Goal: Transaction & Acquisition: Purchase product/service

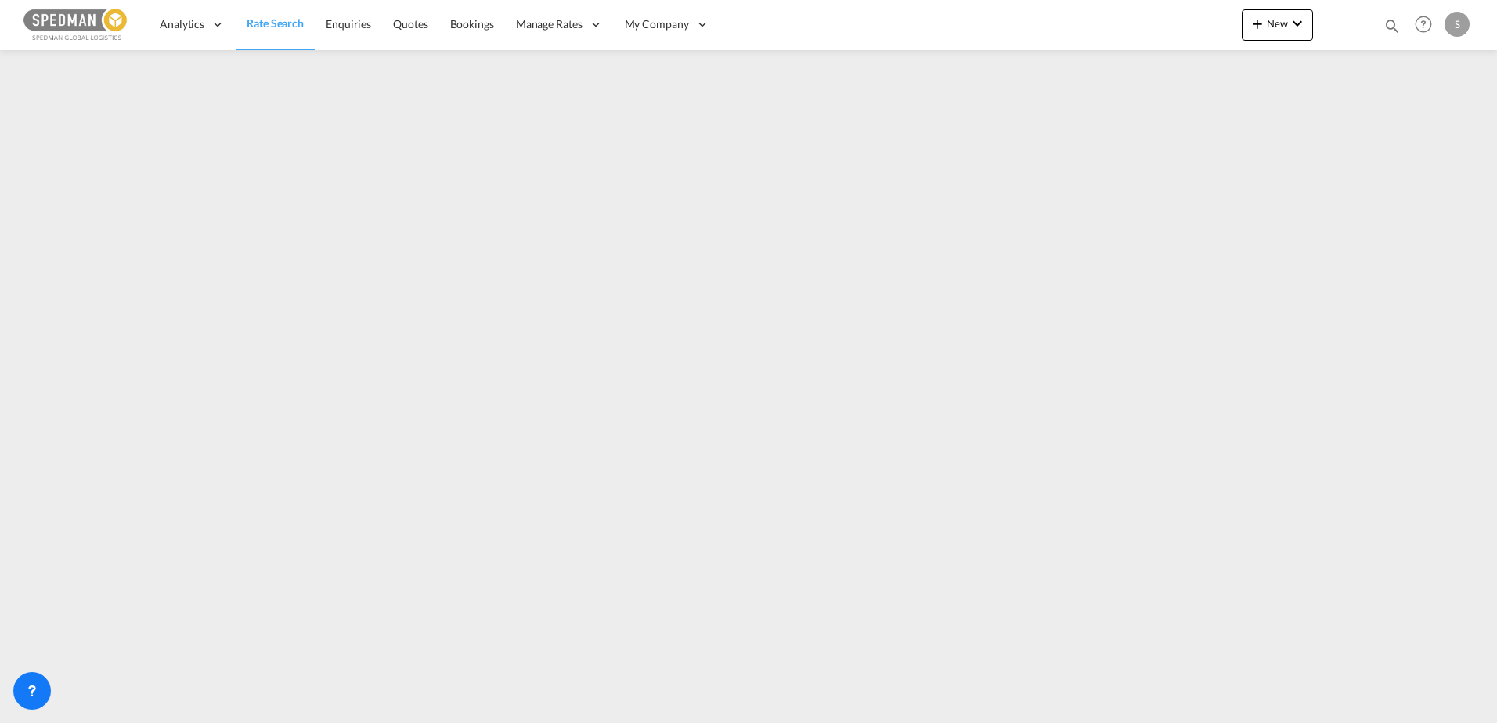
click at [275, 20] on span "Rate Search" at bounding box center [275, 22] width 57 height 13
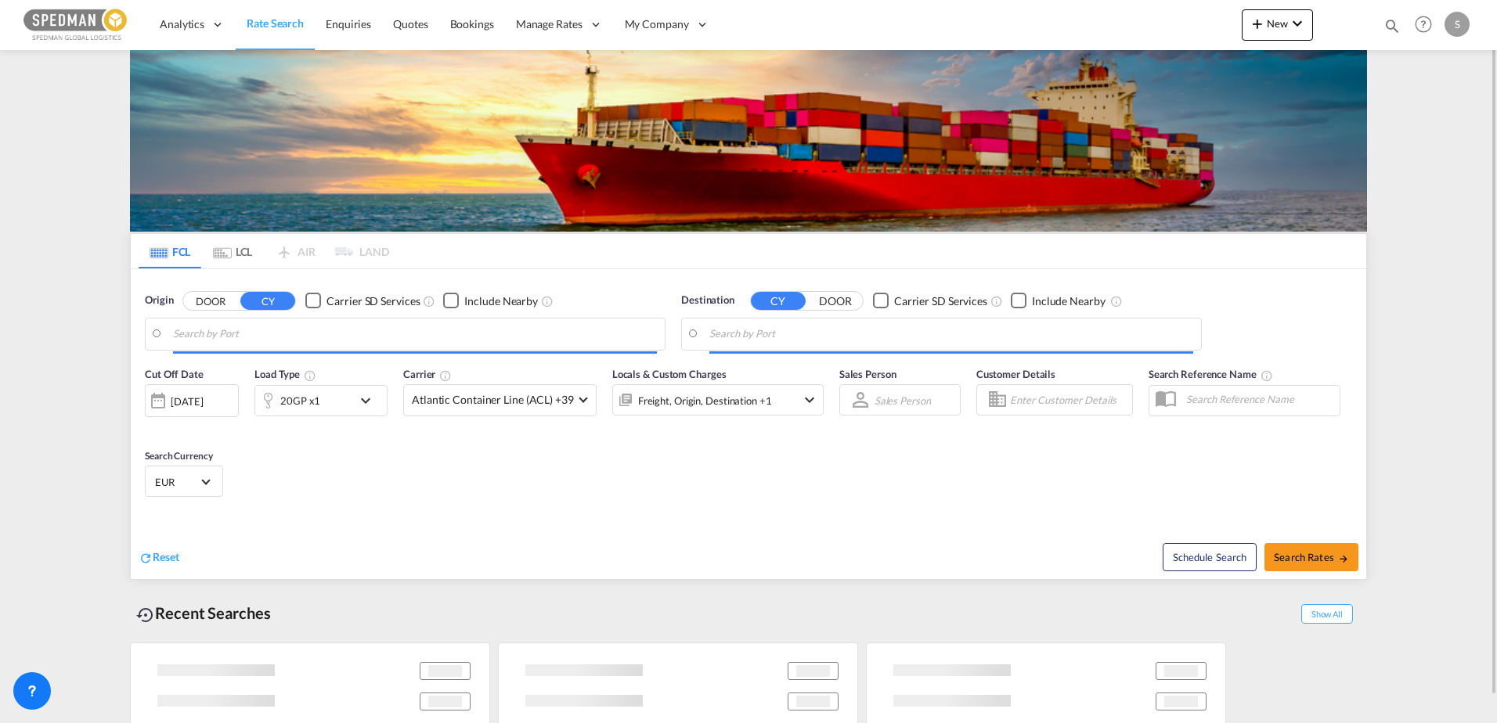
type input "[GEOGRAPHIC_DATA], NOKRS"
type input "[GEOGRAPHIC_DATA], [GEOGRAPHIC_DATA]"
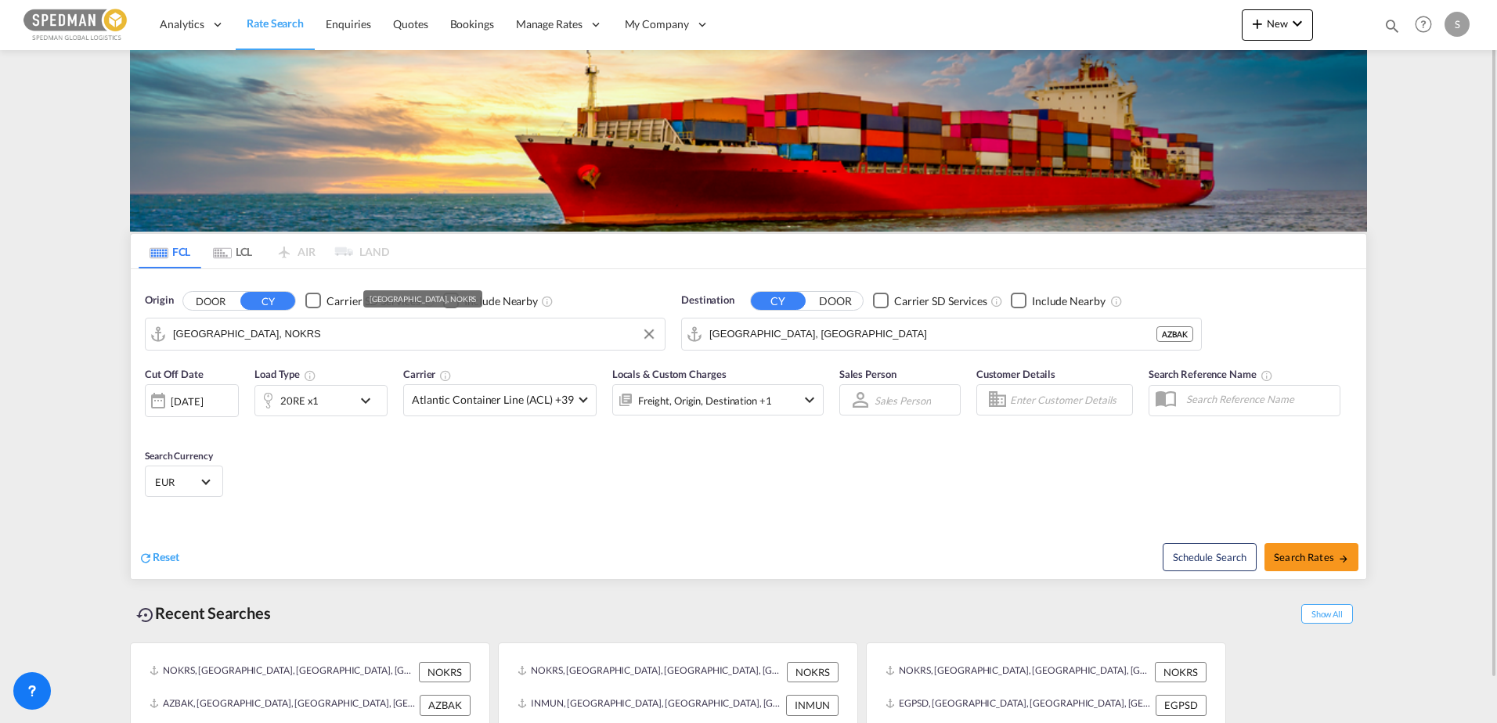
click at [243, 337] on input "[GEOGRAPHIC_DATA], NOKRS" at bounding box center [415, 333] width 484 height 23
type input "OSL"
click at [236, 337] on body "Analytics Dashboard Rate Search Enquiries Quotes Bookings" at bounding box center [748, 361] width 1497 height 723
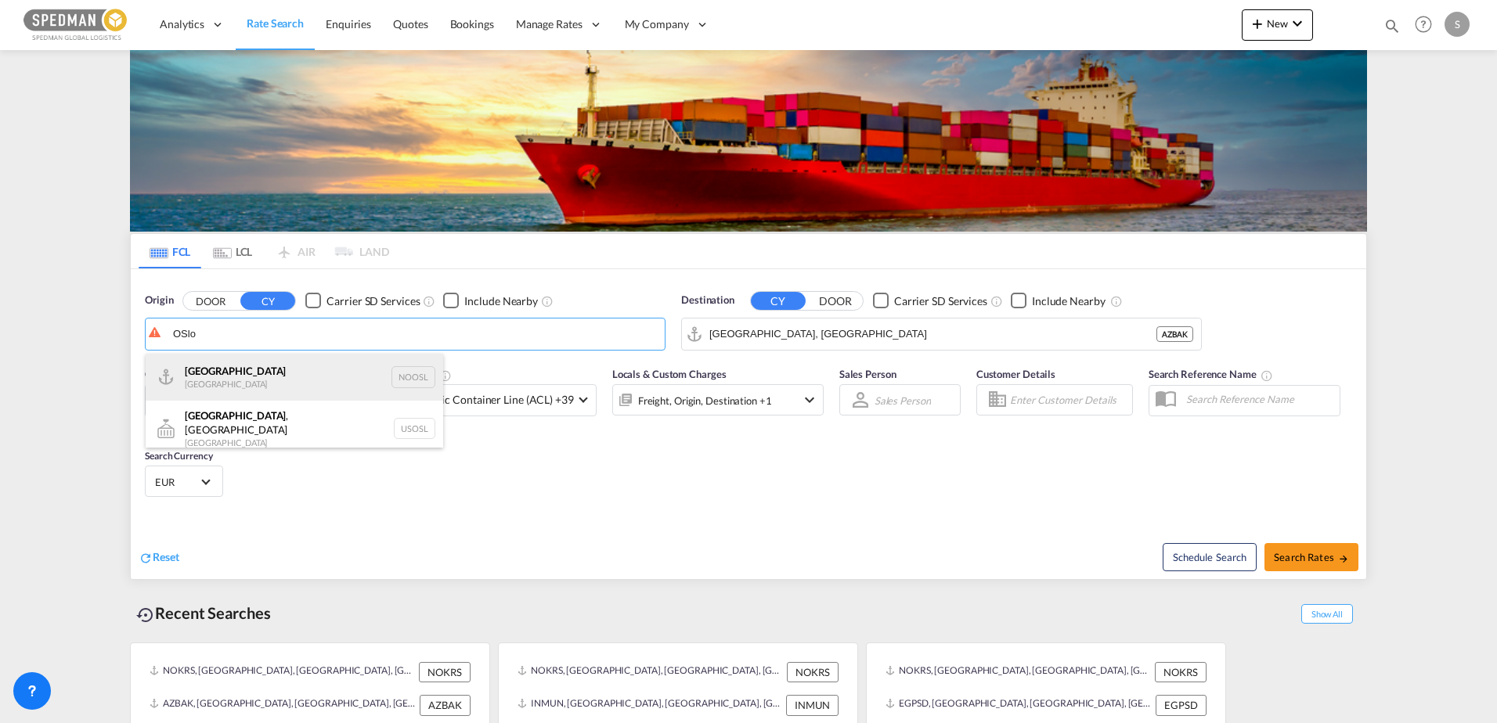
click at [234, 377] on div "[GEOGRAPHIC_DATA] [GEOGRAPHIC_DATA] NOOSL" at bounding box center [294, 377] width 297 height 47
type input "[GEOGRAPHIC_DATA], NOOSL"
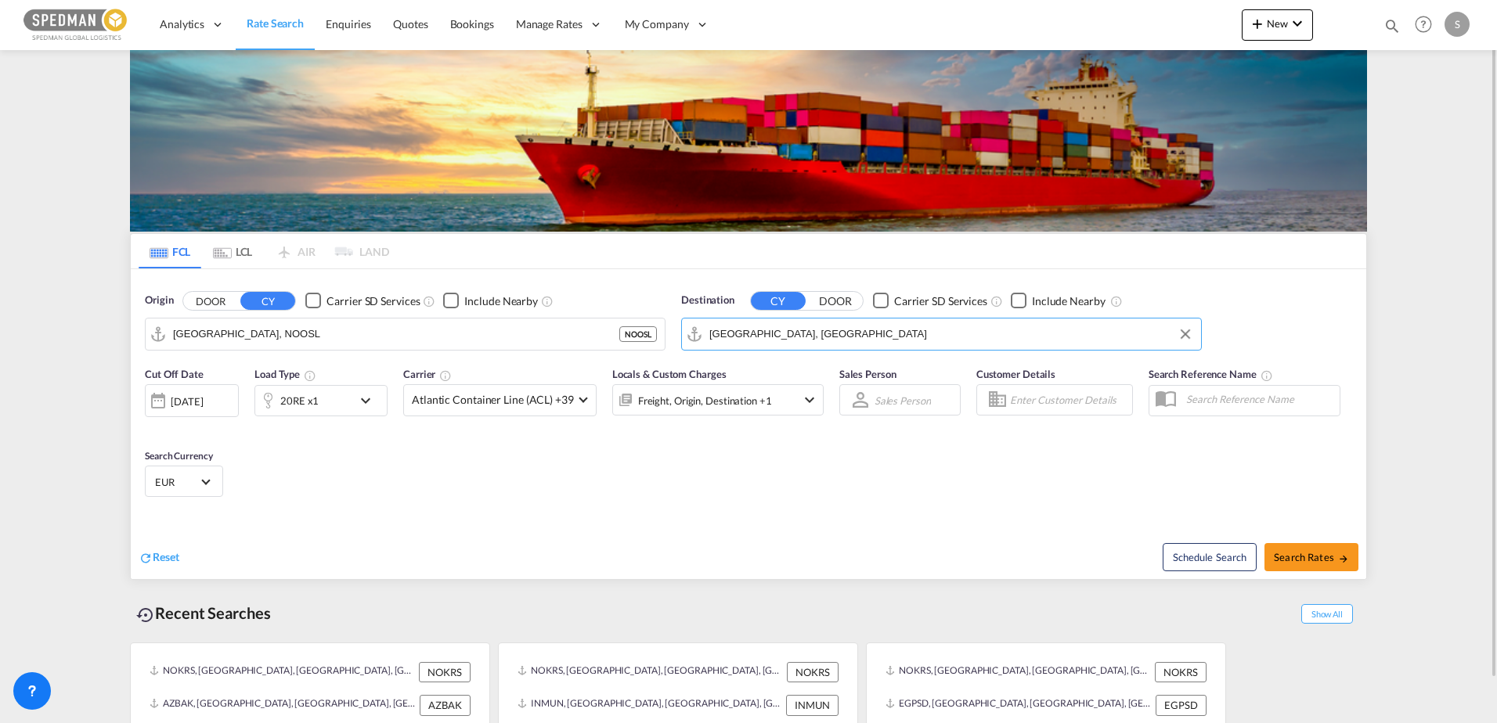
click at [822, 322] on input "[GEOGRAPHIC_DATA], [GEOGRAPHIC_DATA]" at bounding box center [951, 333] width 484 height 23
click at [789, 337] on body "Analytics Dashboard Rate Search Enquiries Quotes Bookings" at bounding box center [748, 361] width 1497 height 723
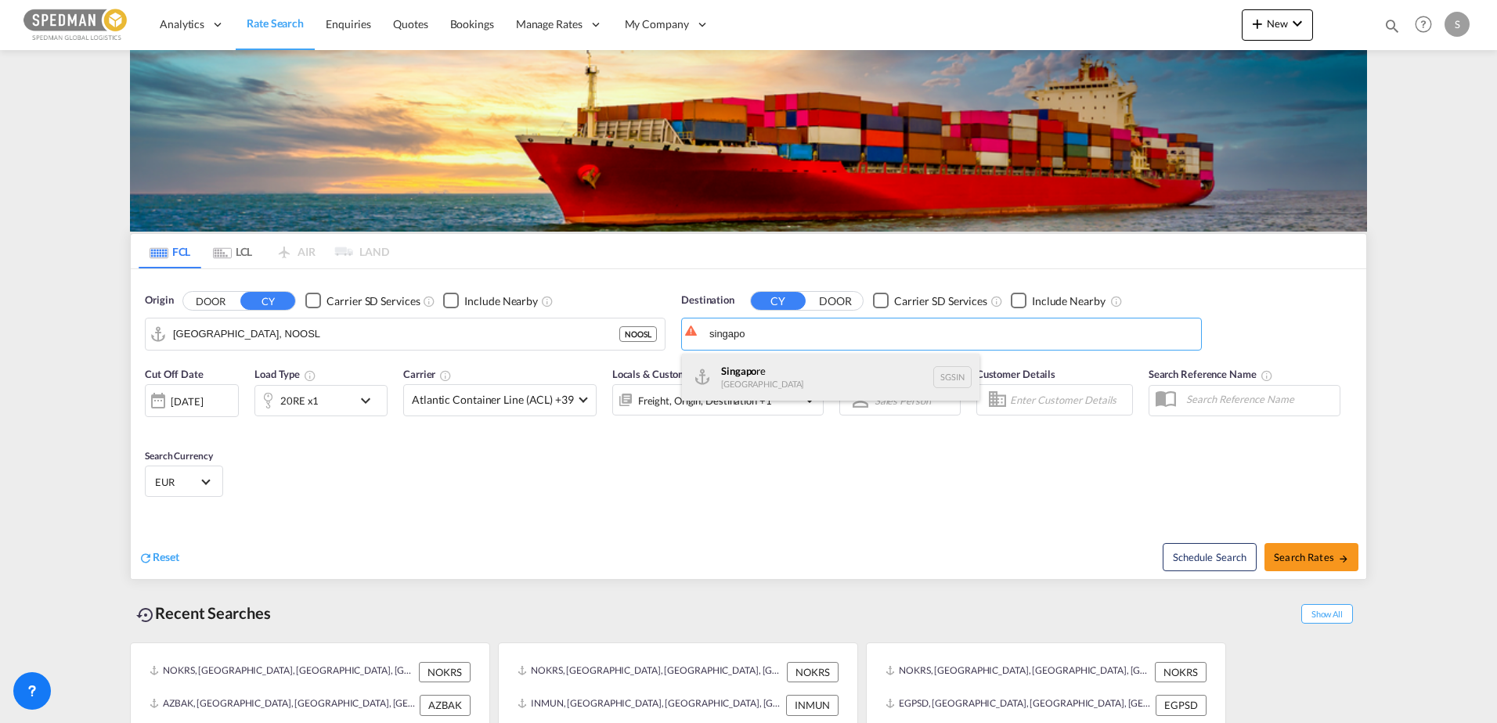
click at [775, 385] on div "Singapo re Singapore [GEOGRAPHIC_DATA]" at bounding box center [830, 377] width 297 height 47
type input "[GEOGRAPHIC_DATA], SGSIN"
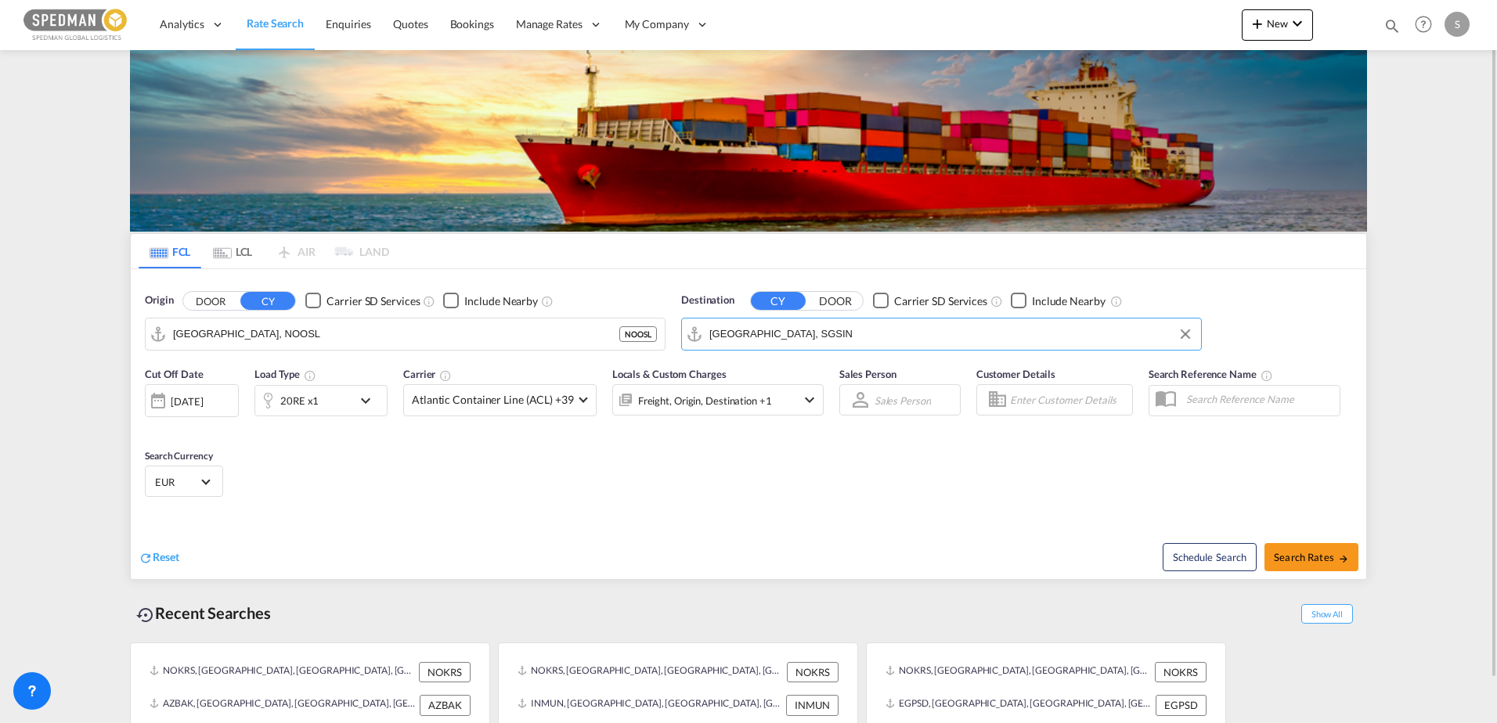
click at [329, 399] on div "20RE x1" at bounding box center [303, 400] width 97 height 31
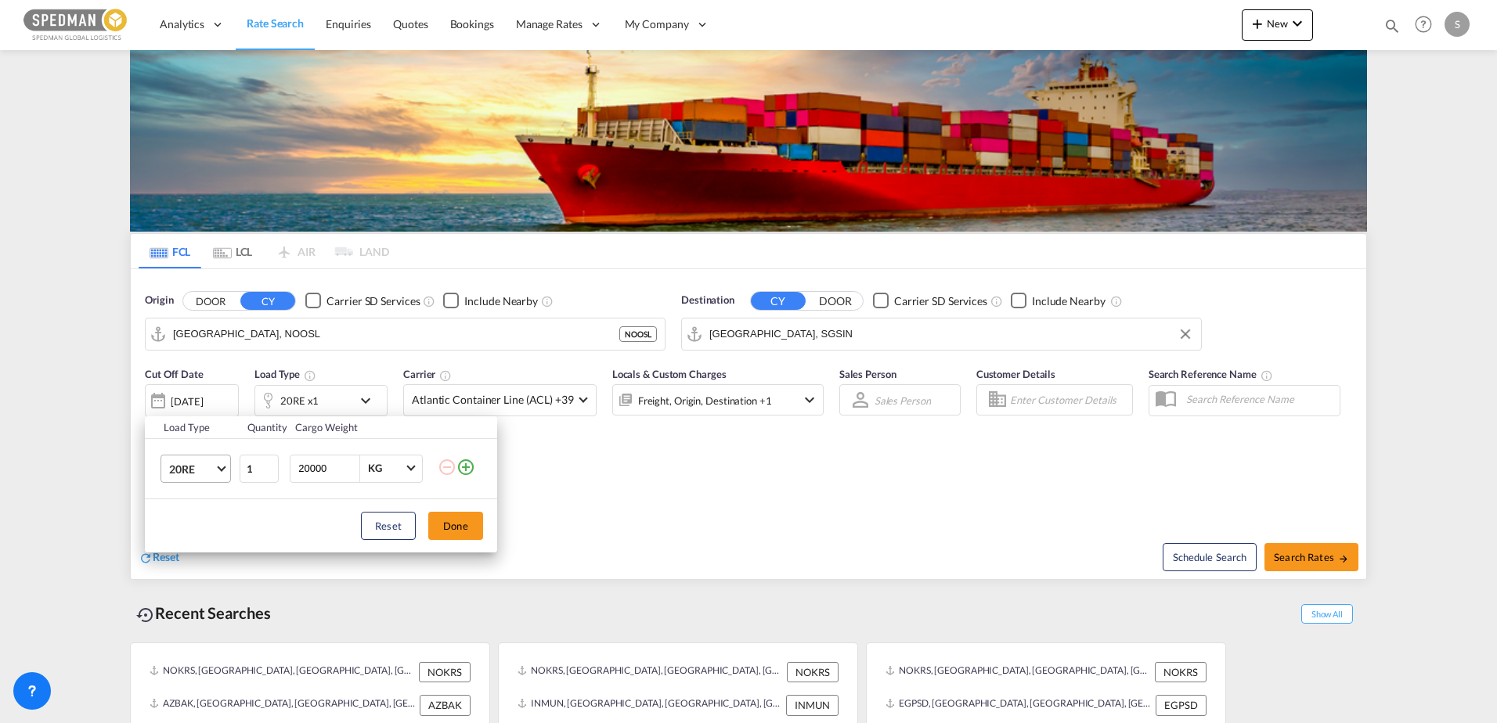
click at [215, 471] on md-select-value "20RE" at bounding box center [199, 469] width 63 height 27
click at [199, 384] on md-option "20GP" at bounding box center [210, 388] width 106 height 38
click at [461, 524] on button "Done" at bounding box center [455, 526] width 55 height 28
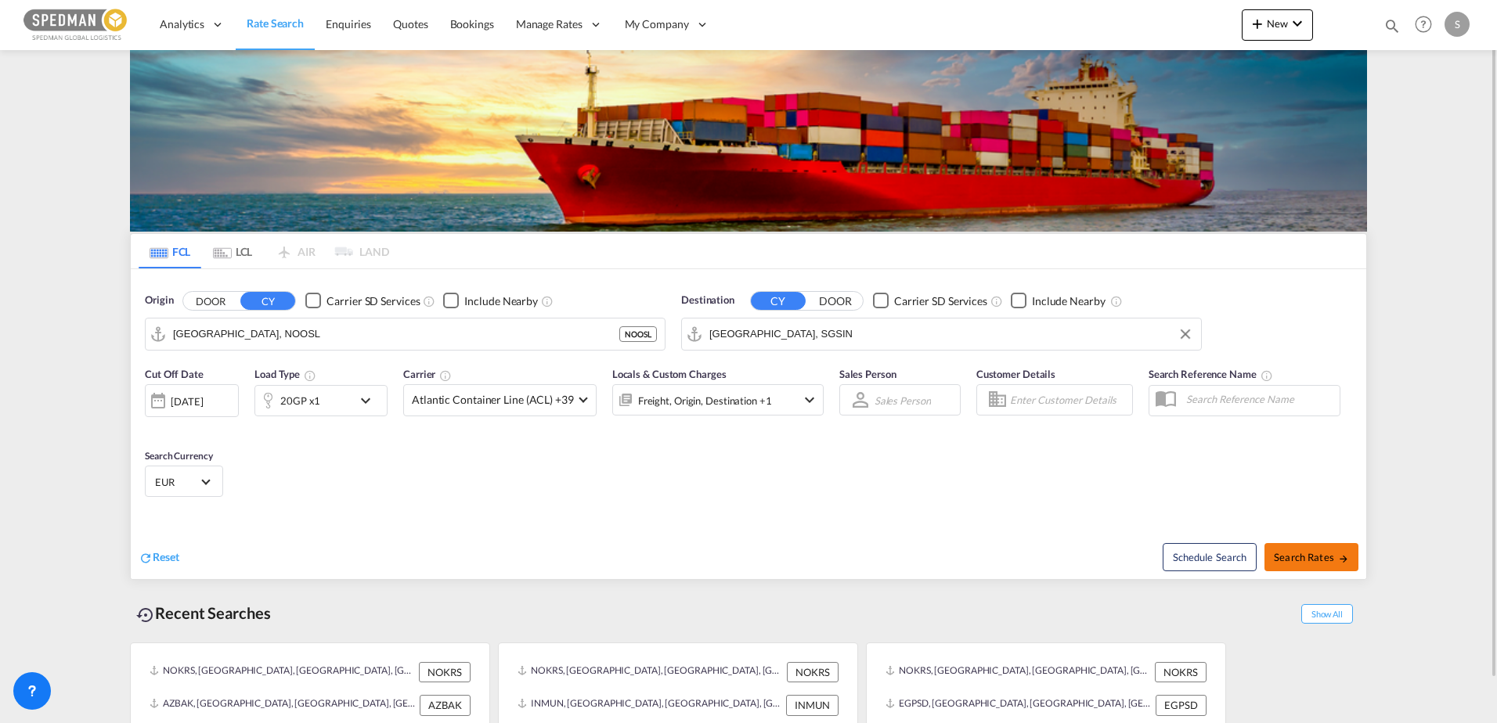
click at [1294, 549] on button "Search Rates" at bounding box center [1311, 557] width 94 height 28
type input "NOOSL to SGSIN / [DATE]"
